Goal: Information Seeking & Learning: Learn about a topic

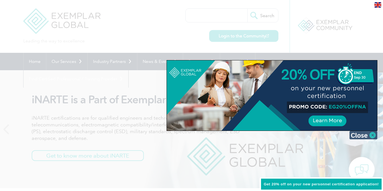
click at [371, 134] on img at bounding box center [364, 135] width 28 height 8
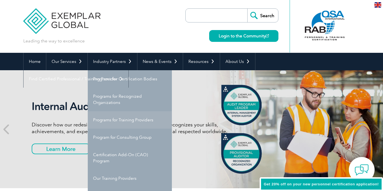
click at [127, 118] on link "Programs for Training Providers" at bounding box center [130, 119] width 84 height 17
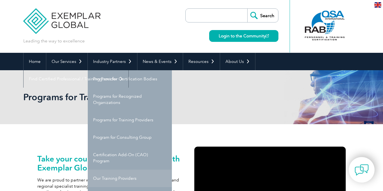
click at [123, 181] on link "Our Training Providers" at bounding box center [130, 177] width 84 height 17
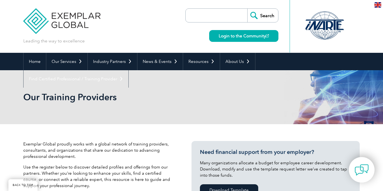
scroll to position [174, 0]
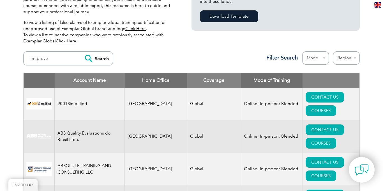
type input "im-prove"
click at [97, 58] on input "Search" at bounding box center [97, 58] width 31 height 13
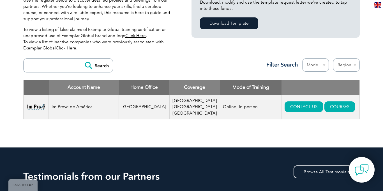
scroll to position [176, 0]
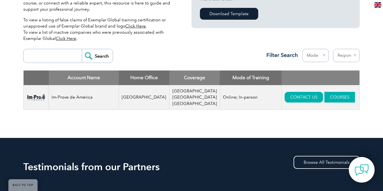
click at [325, 95] on link "COURSES" at bounding box center [340, 97] width 31 height 11
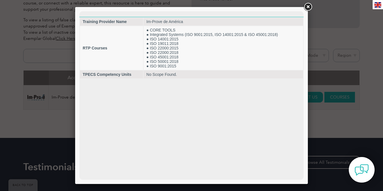
scroll to position [0, 0]
click at [309, 8] on link at bounding box center [308, 7] width 10 height 10
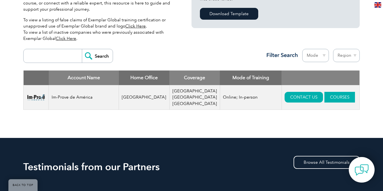
click at [325, 93] on link "COURSES" at bounding box center [340, 97] width 31 height 11
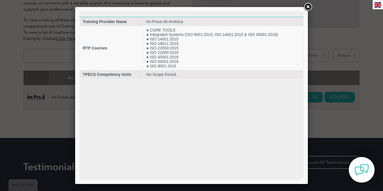
click at [309, 8] on link at bounding box center [308, 7] width 10 height 10
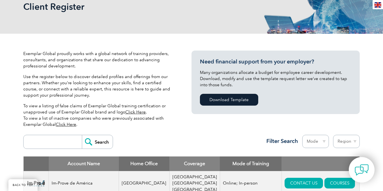
scroll to position [83, 0]
